Goal: Task Accomplishment & Management: Complete application form

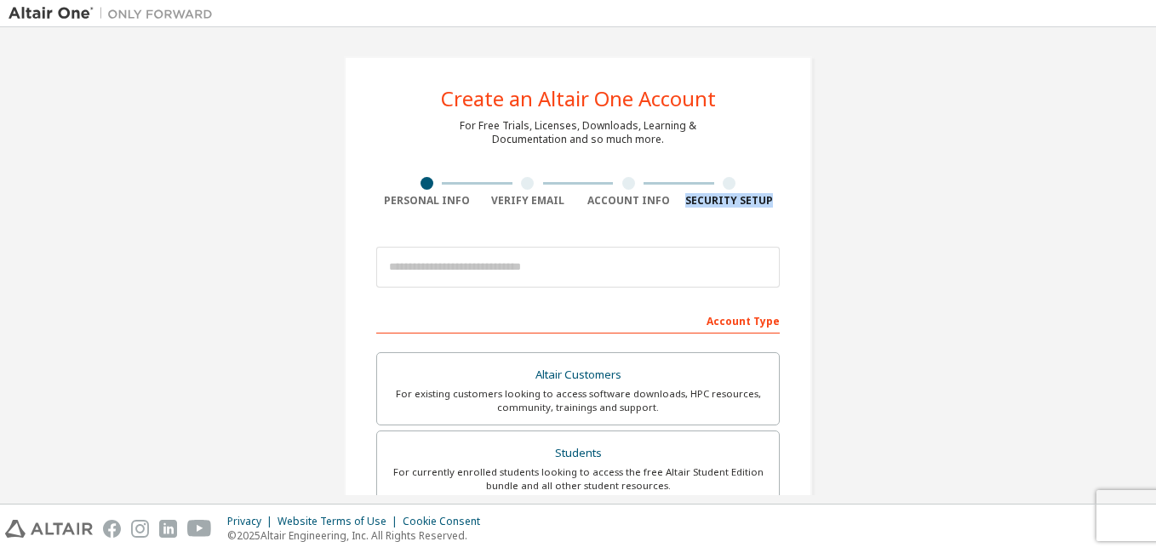
drag, startPoint x: 1137, startPoint y: 140, endPoint x: 1135, endPoint y: 217, distance: 76.7
click at [1135, 217] on div "Create an Altair One Account For Free Trials, Licenses, Downloads, Learning & D…" at bounding box center [578, 487] width 1139 height 902
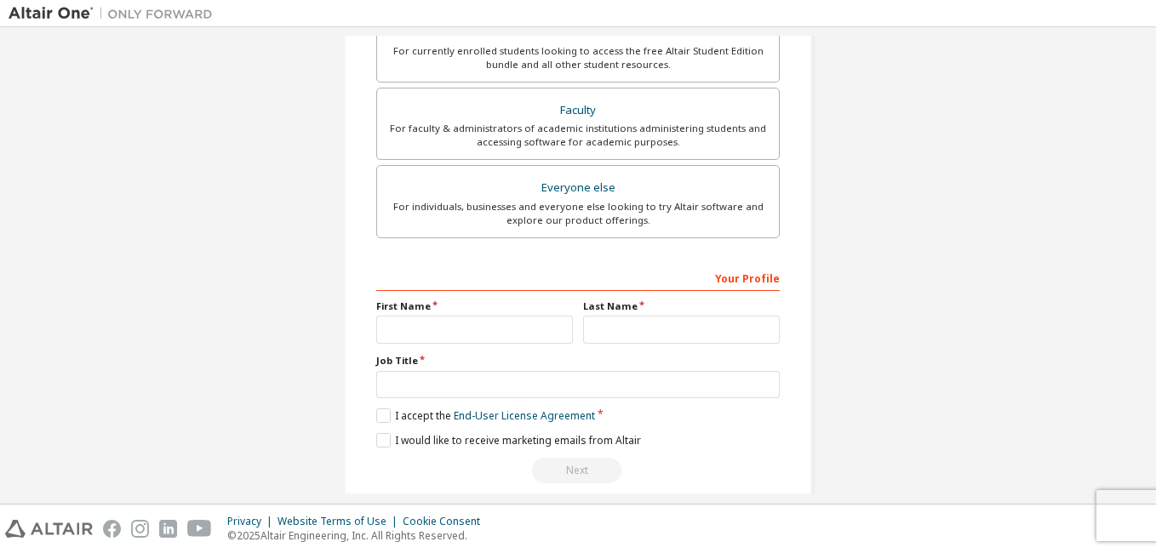
scroll to position [442, 0]
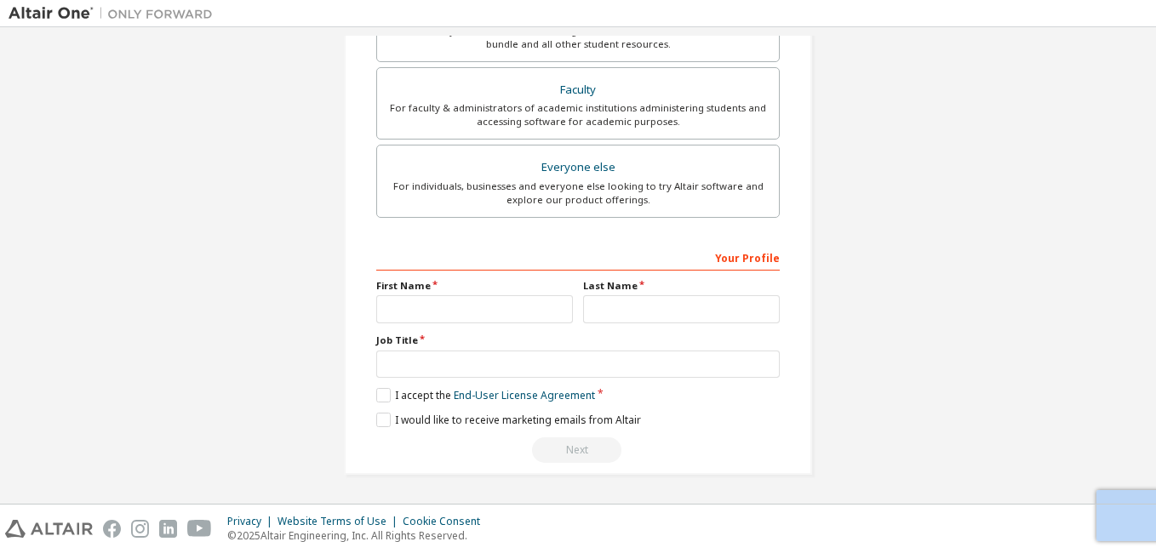
drag, startPoint x: 1148, startPoint y: 473, endPoint x: 1146, endPoint y: 379, distance: 94.5
click at [1146, 379] on div "Create an Altair One Account For Free Trials, Licenses, Downloads, Learning & D…" at bounding box center [578, 265] width 1156 height 477
click at [1155, 430] on html "Create an Altair One Account For Free Trials, Licenses, Downloads, Learning & D…" at bounding box center [578, 276] width 1156 height 553
click at [448, 308] on input "text" at bounding box center [474, 309] width 197 height 28
click at [717, 455] on div "Next" at bounding box center [578, 451] width 404 height 26
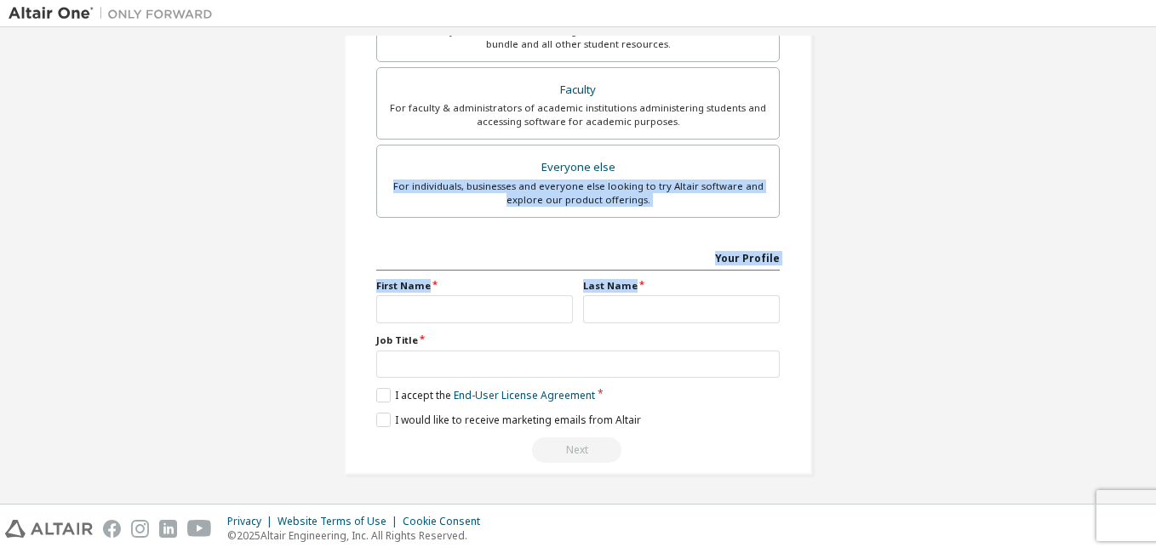
drag, startPoint x: 1137, startPoint y: 308, endPoint x: 1155, endPoint y: 143, distance: 166.1
click at [1155, 143] on html "Create an Altair One Account For Free Trials, Licenses, Downloads, Learning & D…" at bounding box center [578, 276] width 1156 height 553
click at [911, 263] on div "Create an Altair One Account For Free Trials, Licenses, Downloads, Learning & D…" at bounding box center [578, 45] width 1139 height 902
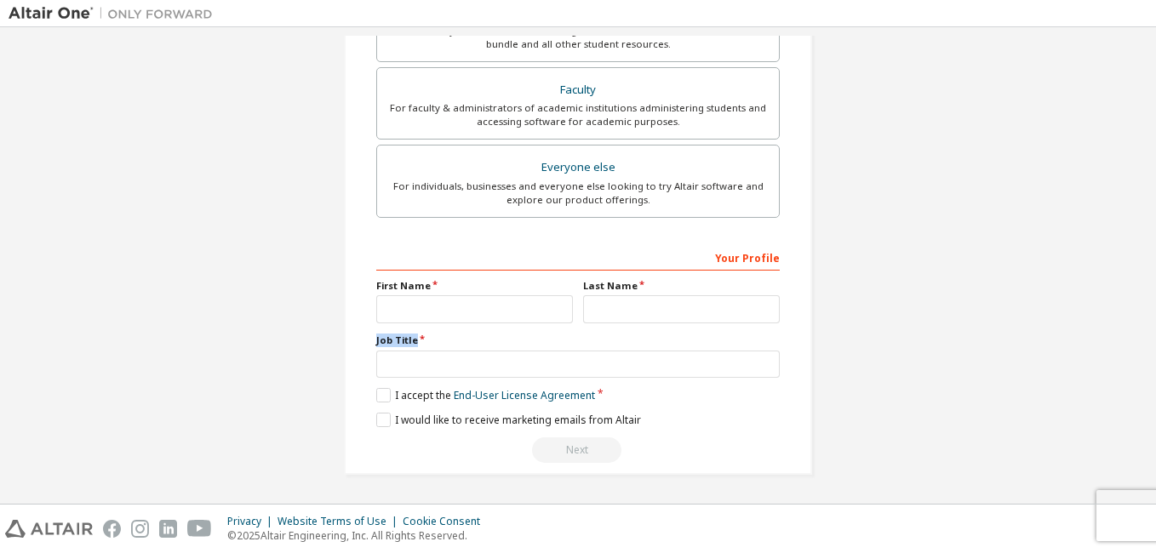
drag, startPoint x: 1138, startPoint y: 352, endPoint x: 1143, endPoint y: 296, distance: 56.4
click at [1143, 296] on div "Create an Altair One Account For Free Trials, Licenses, Downloads, Learning & D…" at bounding box center [578, 266] width 1139 height 460
click at [1024, 359] on div "Create an Altair One Account For Free Trials, Licenses, Downloads, Learning & D…" at bounding box center [578, 45] width 1139 height 902
click at [516, 301] on input "text" at bounding box center [474, 309] width 197 height 28
type input "****"
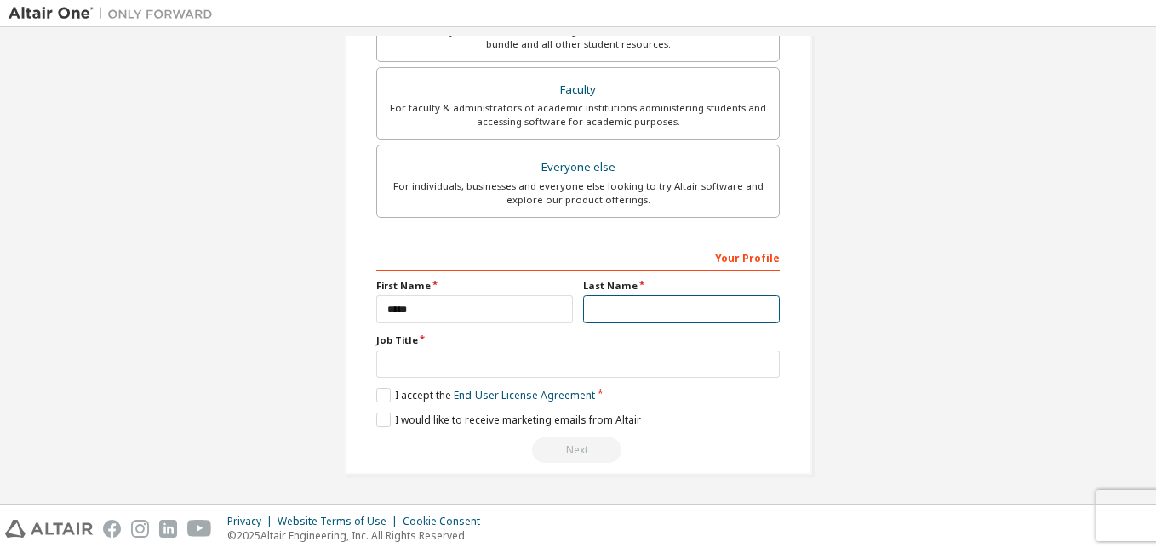
click at [609, 309] on input "text" at bounding box center [681, 309] width 197 height 28
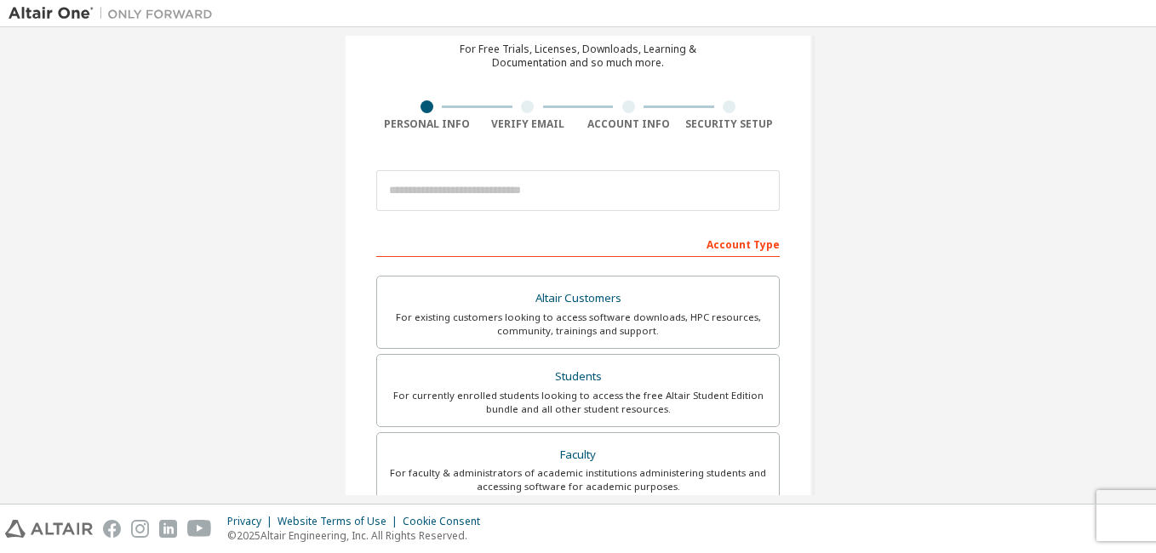
scroll to position [70, 0]
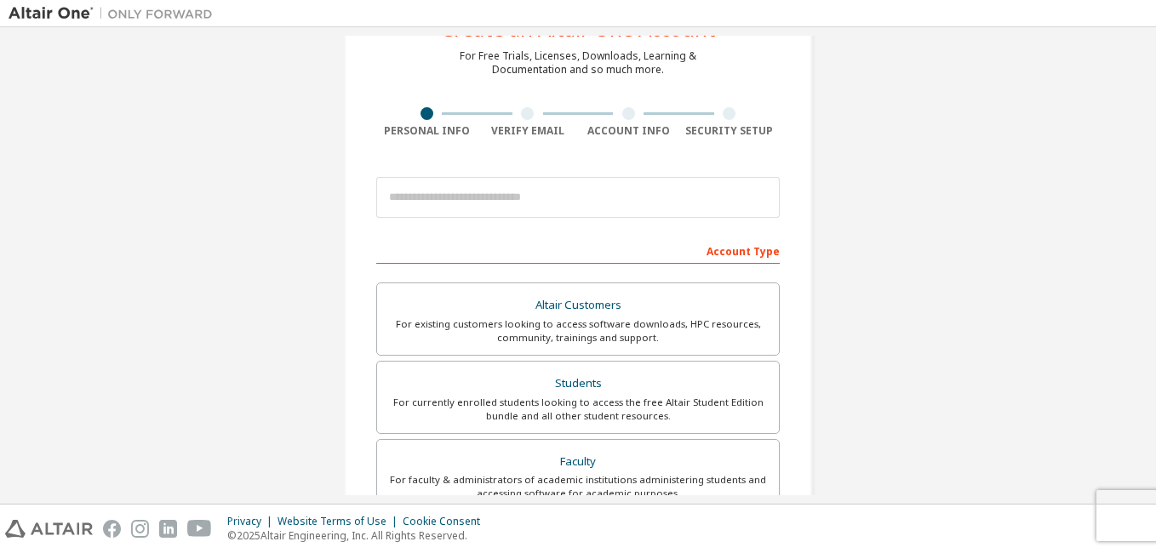
type input "*****"
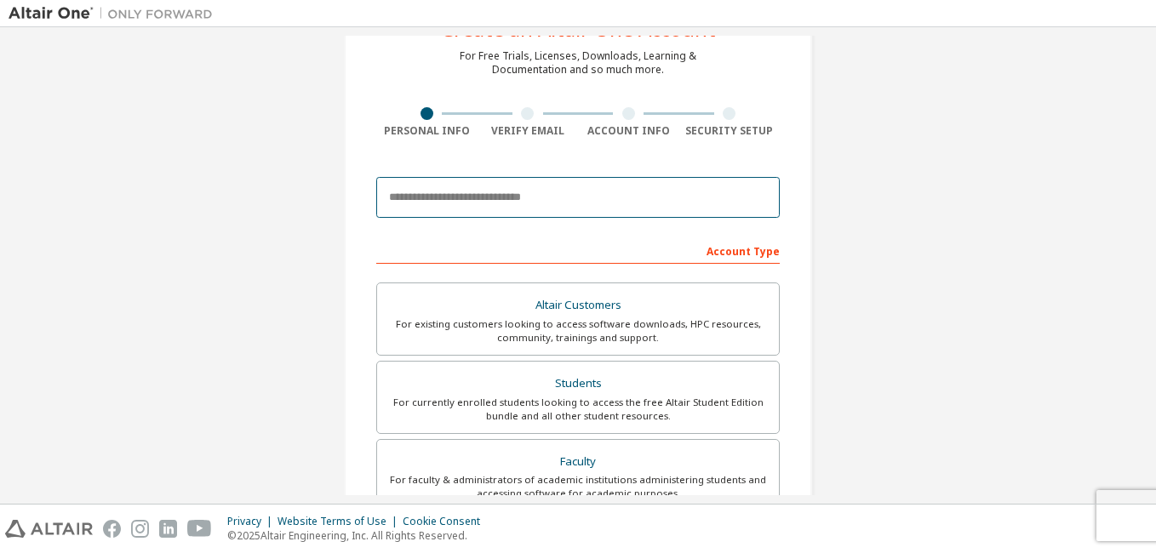
click at [610, 199] on input "email" at bounding box center [578, 197] width 404 height 41
type input "**********"
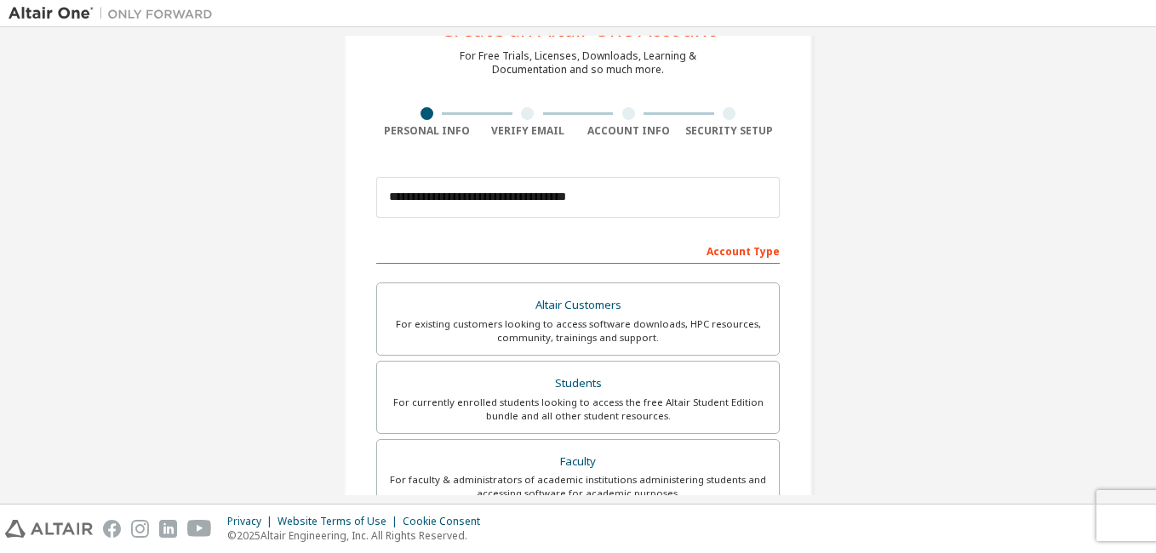
type input "*********"
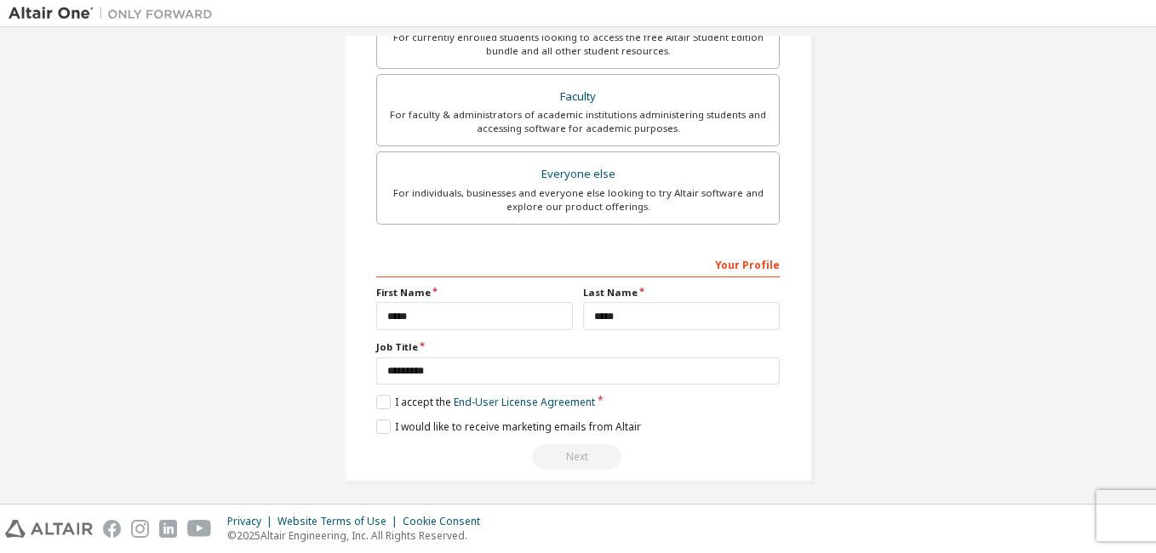
scroll to position [442, 0]
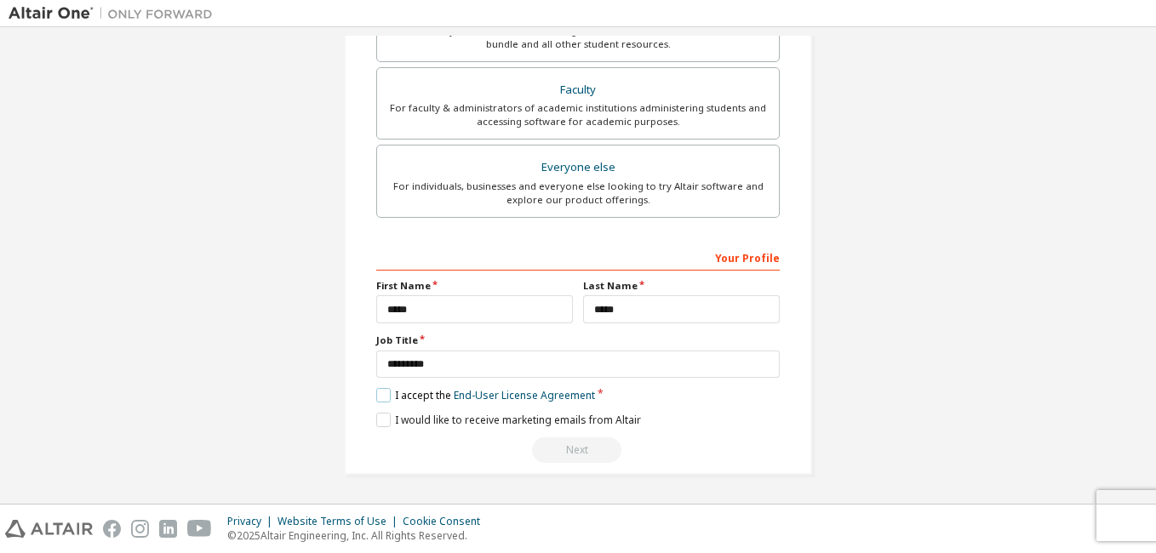
click at [382, 398] on label "I accept the End-User License Agreement" at bounding box center [485, 395] width 219 height 14
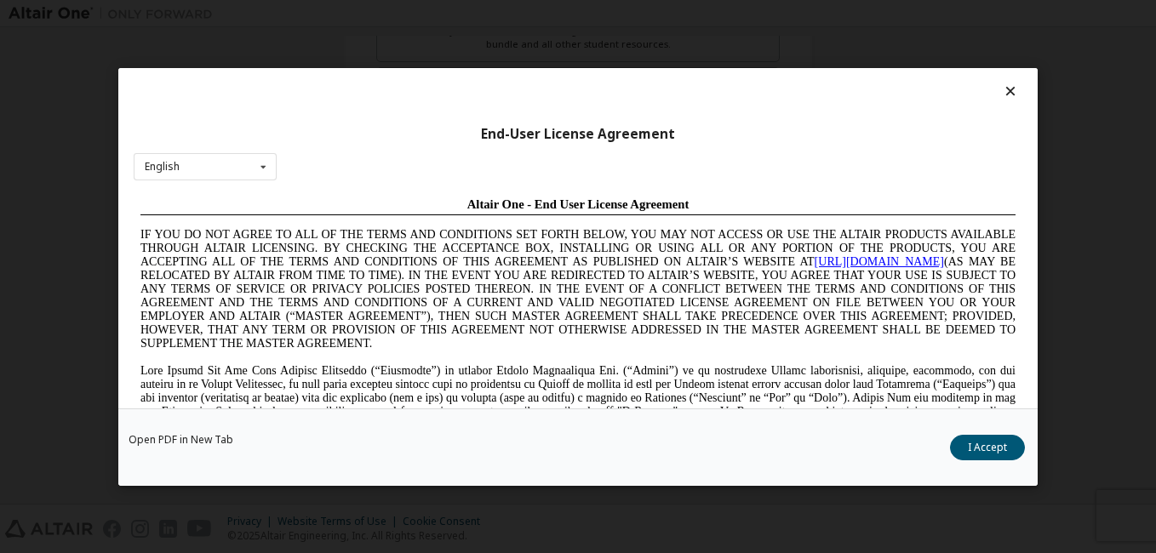
scroll to position [0, 0]
click at [1007, 455] on button "I Accept" at bounding box center [987, 448] width 75 height 26
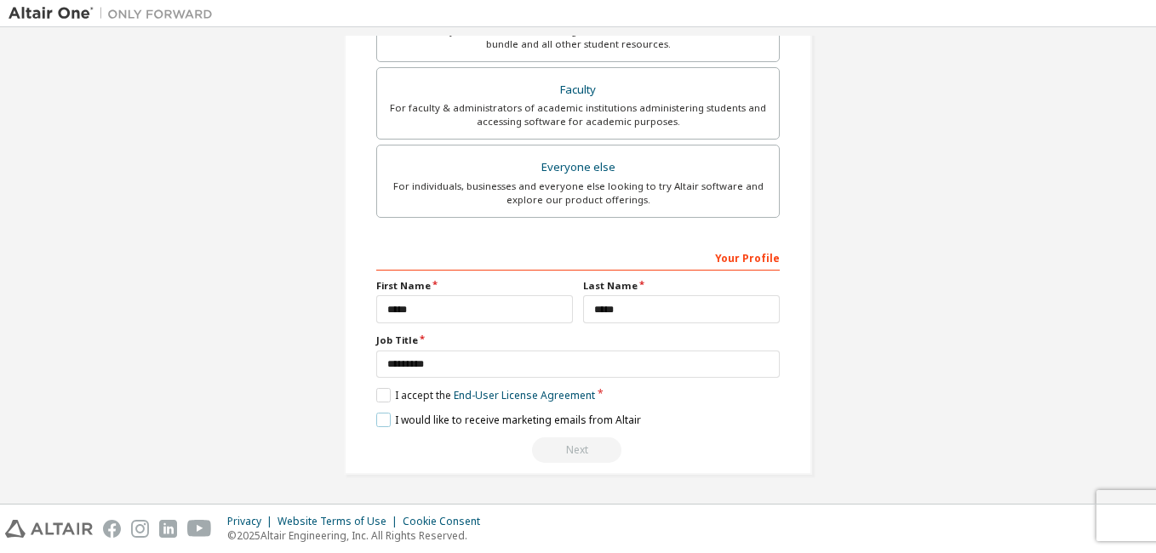
click at [383, 421] on label "I would like to receive marketing emails from Altair" at bounding box center [508, 420] width 265 height 14
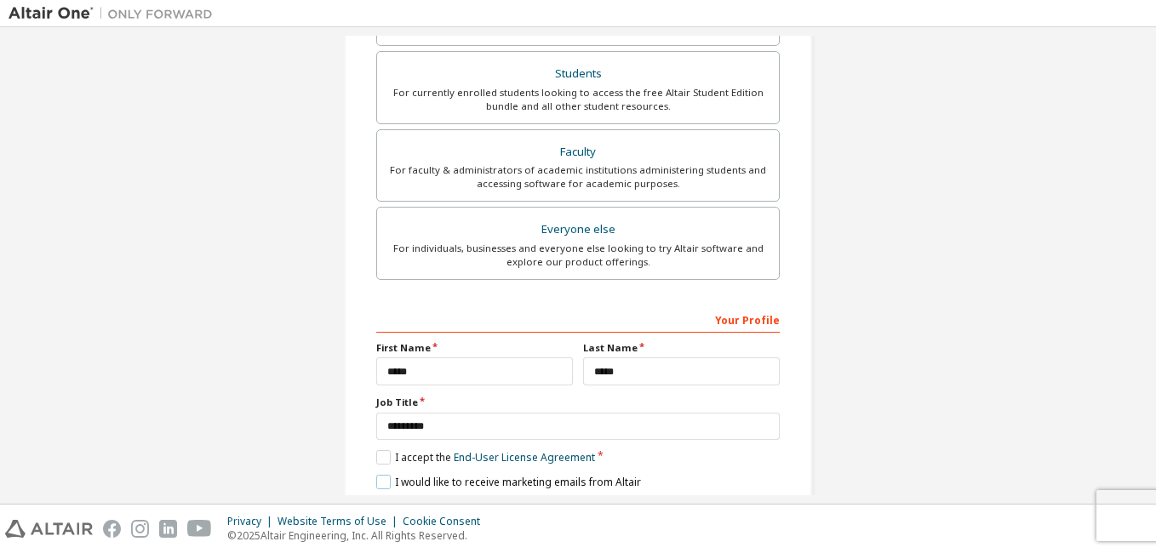
scroll to position [442, 0]
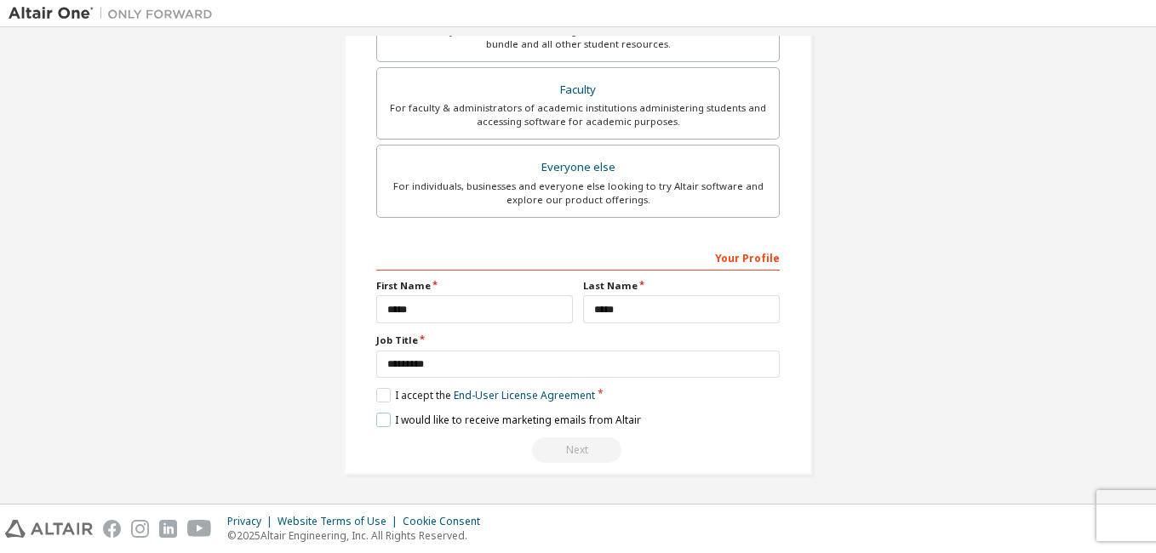
click at [376, 419] on label "I would like to receive marketing emails from Altair" at bounding box center [508, 420] width 265 height 14
click at [382, 395] on label "I accept the End-User License Agreement" at bounding box center [485, 395] width 219 height 14
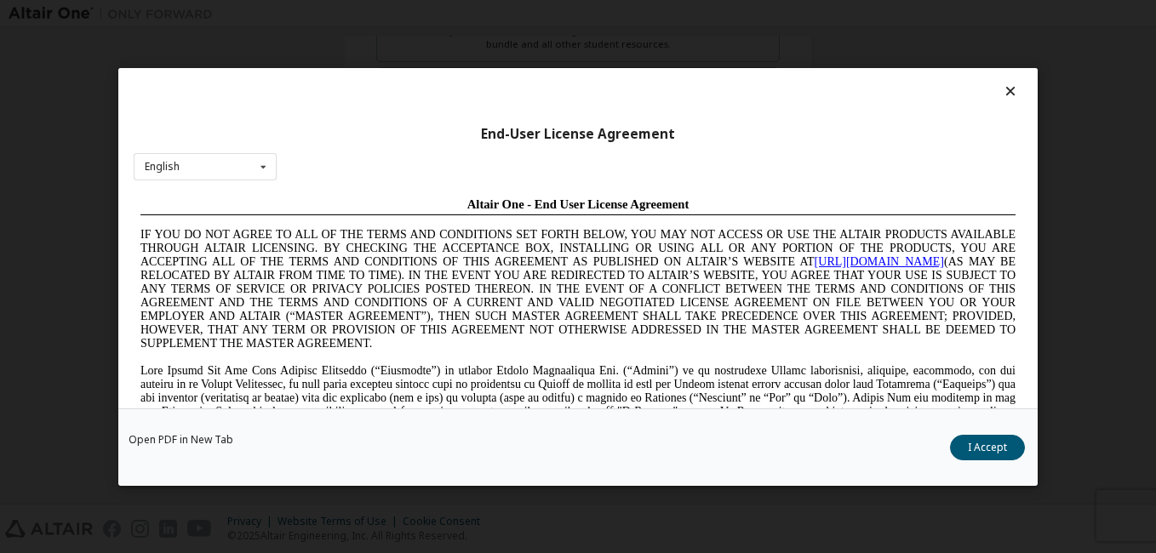
scroll to position [0, 0]
click at [1014, 446] on button "I Accept" at bounding box center [987, 448] width 75 height 26
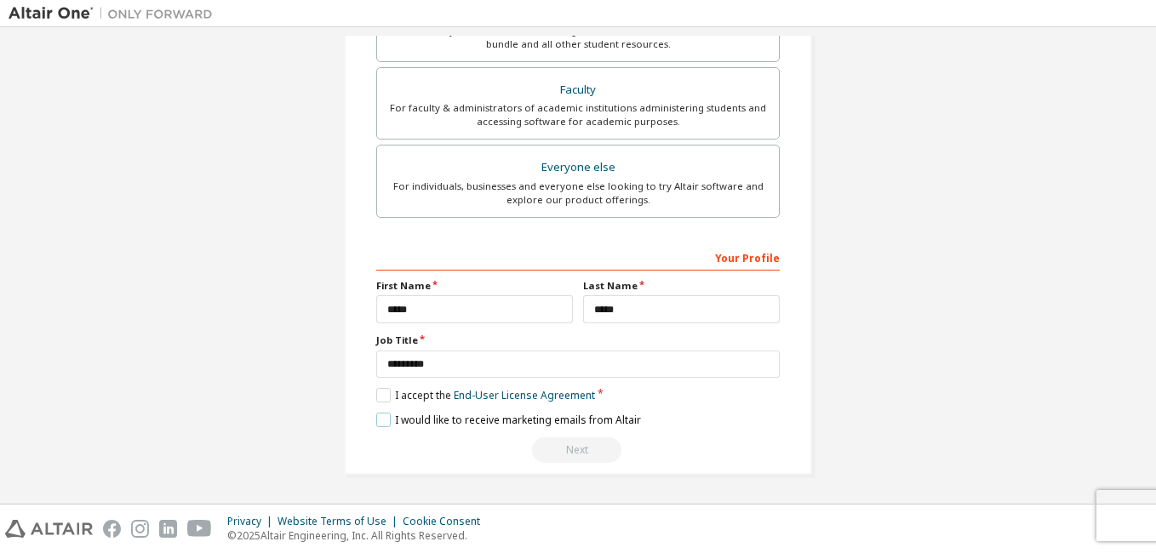
click at [386, 415] on label "I would like to receive marketing emails from Altair" at bounding box center [508, 420] width 265 height 14
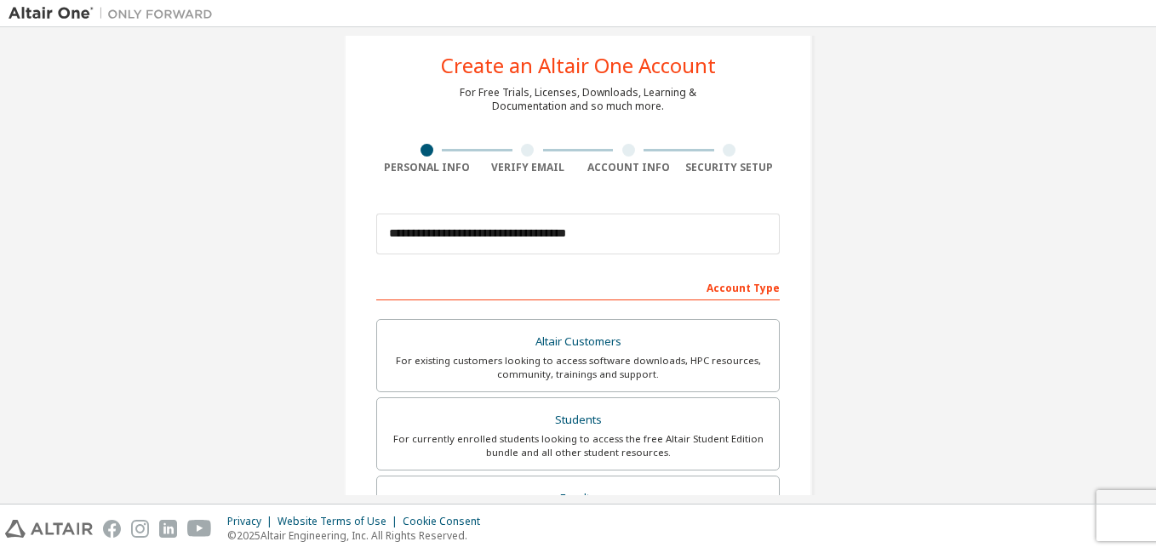
scroll to position [28, 0]
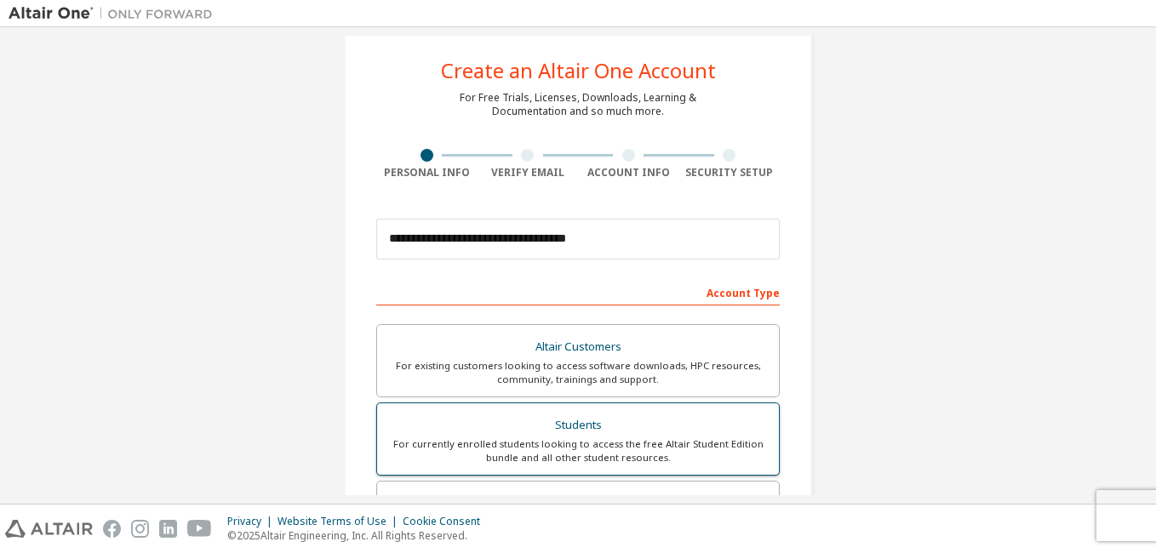
click at [699, 424] on div "Students" at bounding box center [577, 426] width 381 height 24
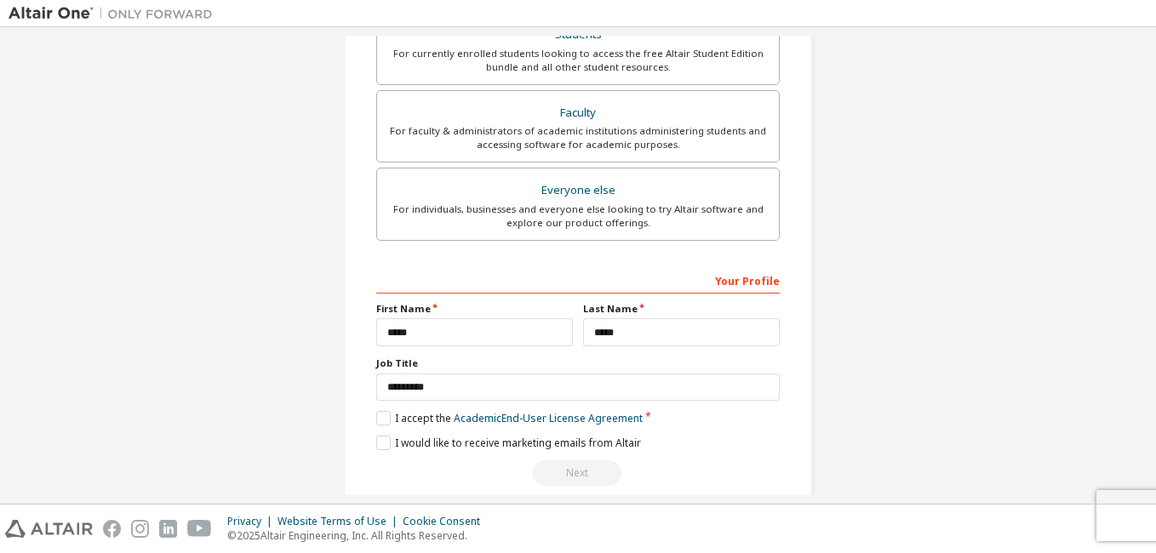
scroll to position [421, 0]
click at [382, 418] on label "I accept the Academic End-User License Agreement" at bounding box center [509, 416] width 266 height 14
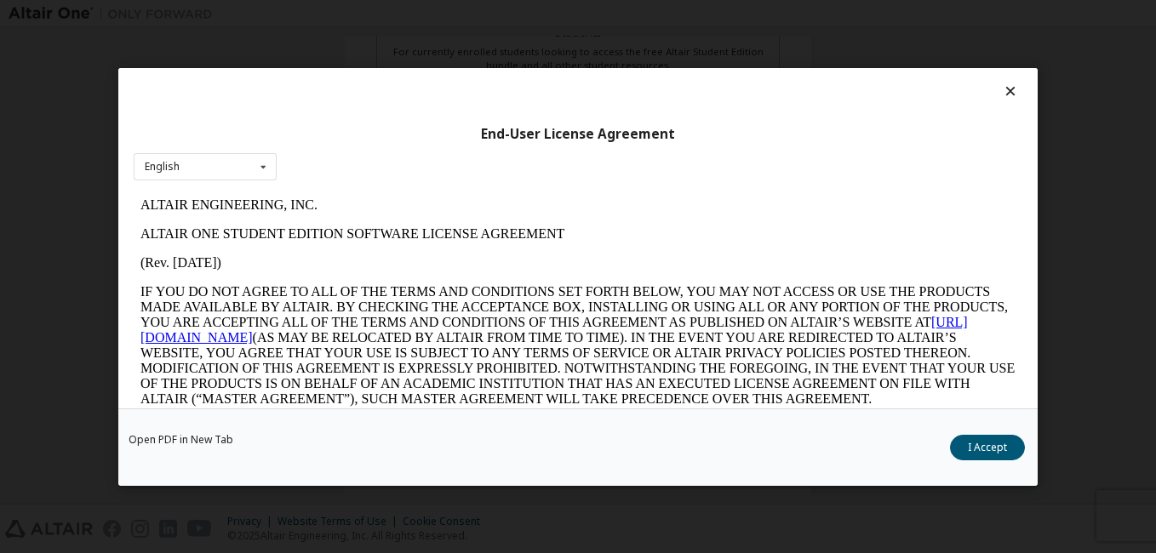
scroll to position [0, 0]
click at [981, 446] on button "I Accept" at bounding box center [987, 448] width 75 height 26
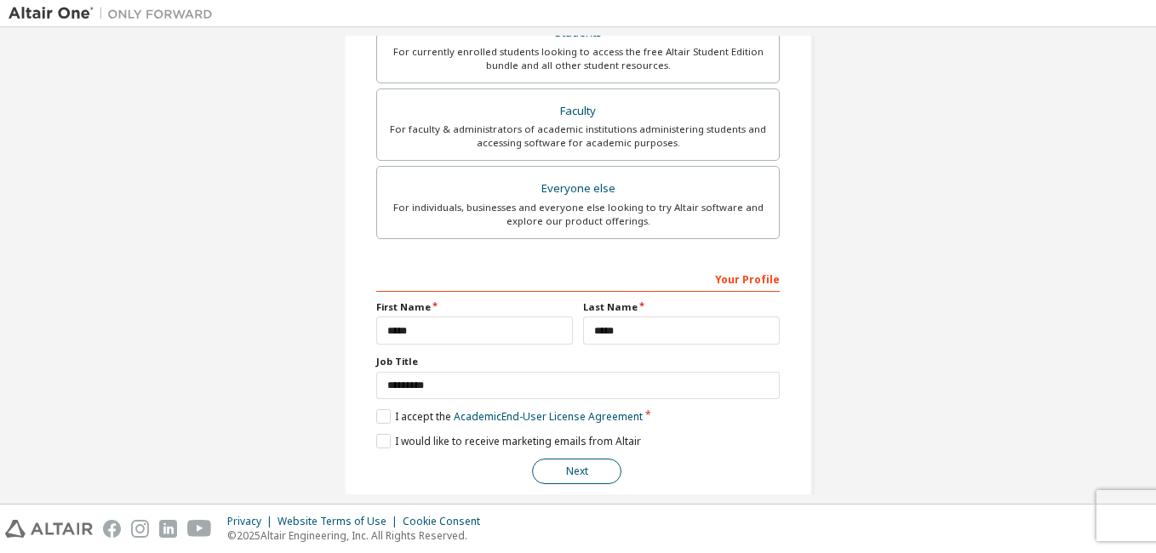
click at [587, 464] on button "Next" at bounding box center [576, 472] width 89 height 26
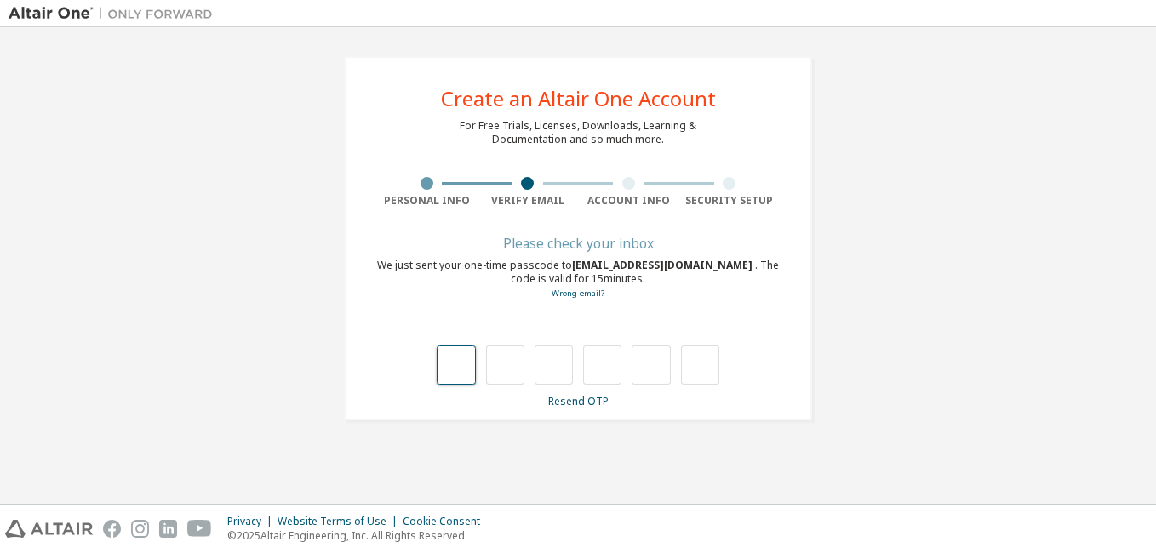
type input "*"
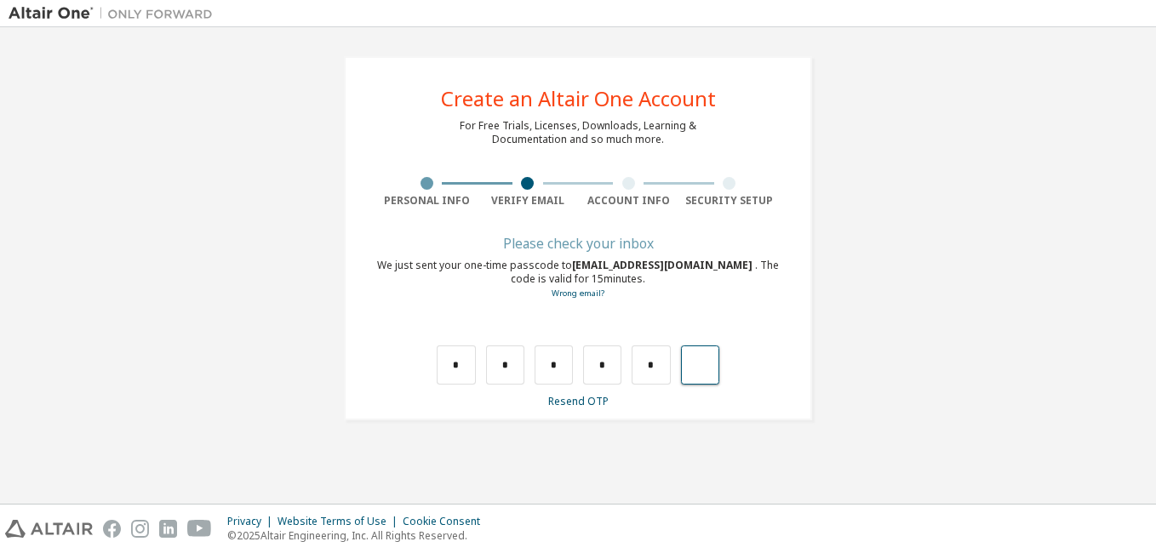
type input "*"
